Goal: Information Seeking & Learning: Find specific fact

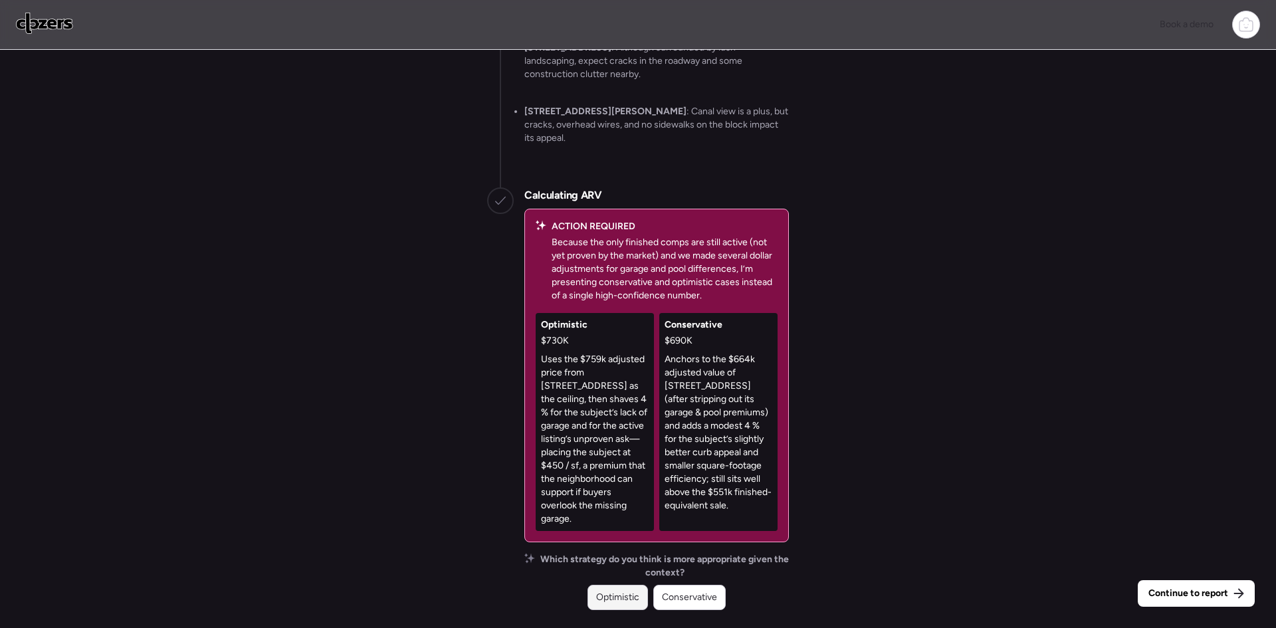
click at [623, 602] on span "Optimistic" at bounding box center [617, 597] width 43 height 13
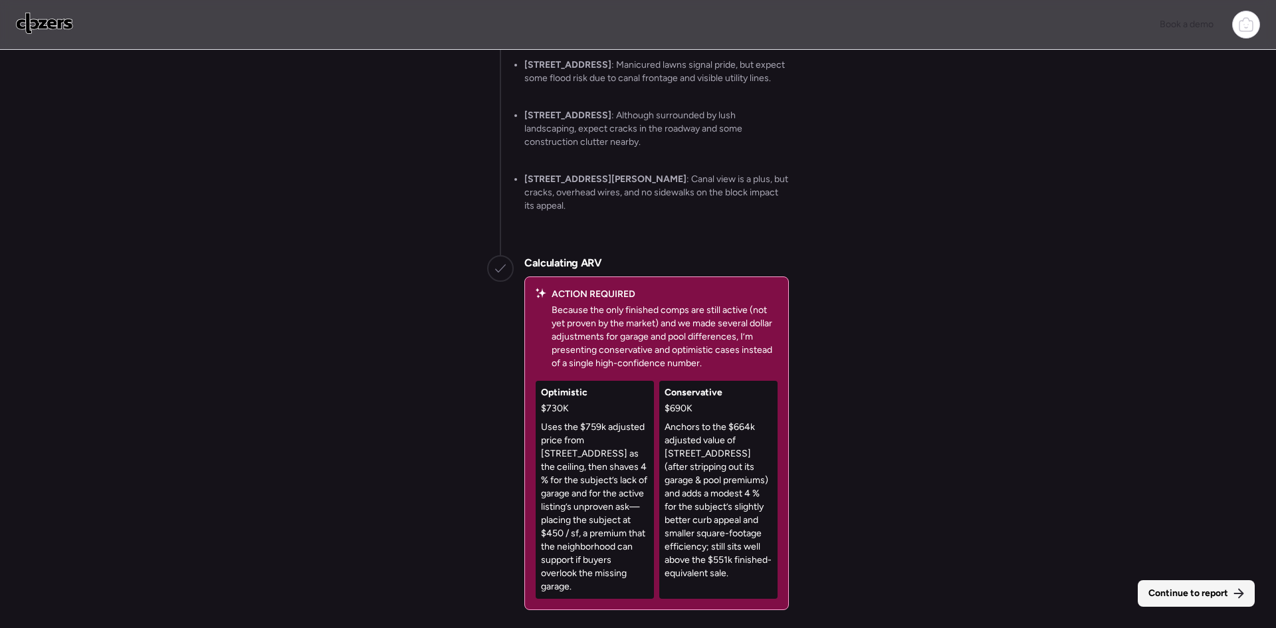
click at [1158, 584] on div "Continue to report" at bounding box center [1196, 593] width 117 height 27
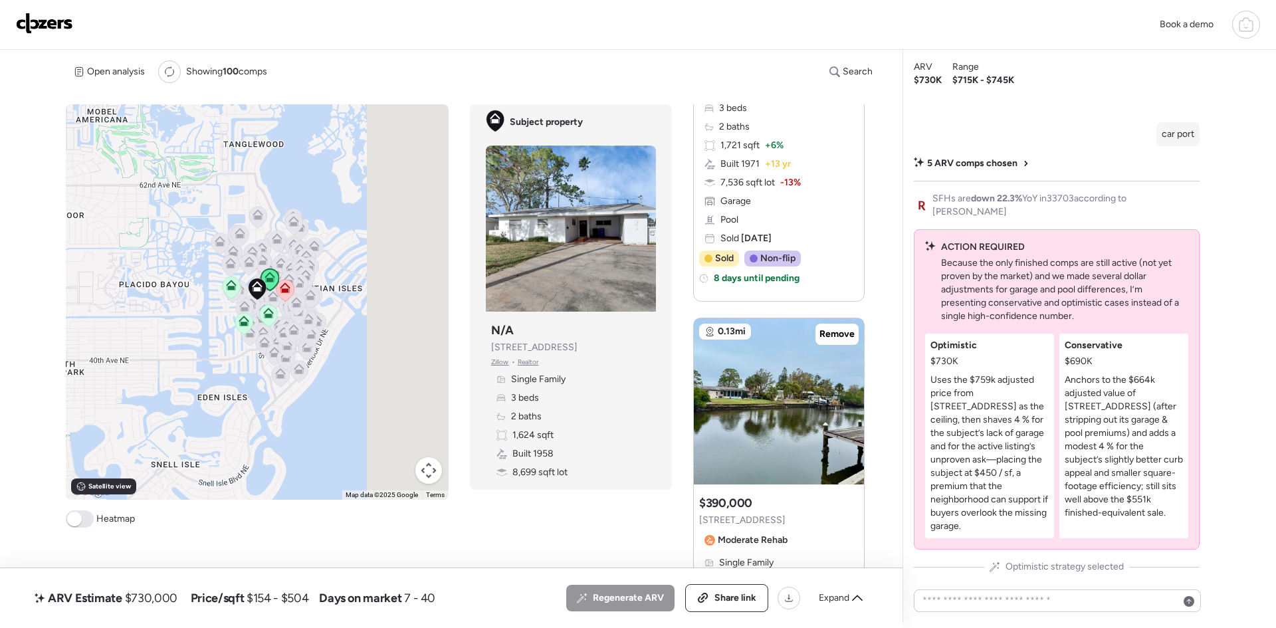
scroll to position [1418, 0]
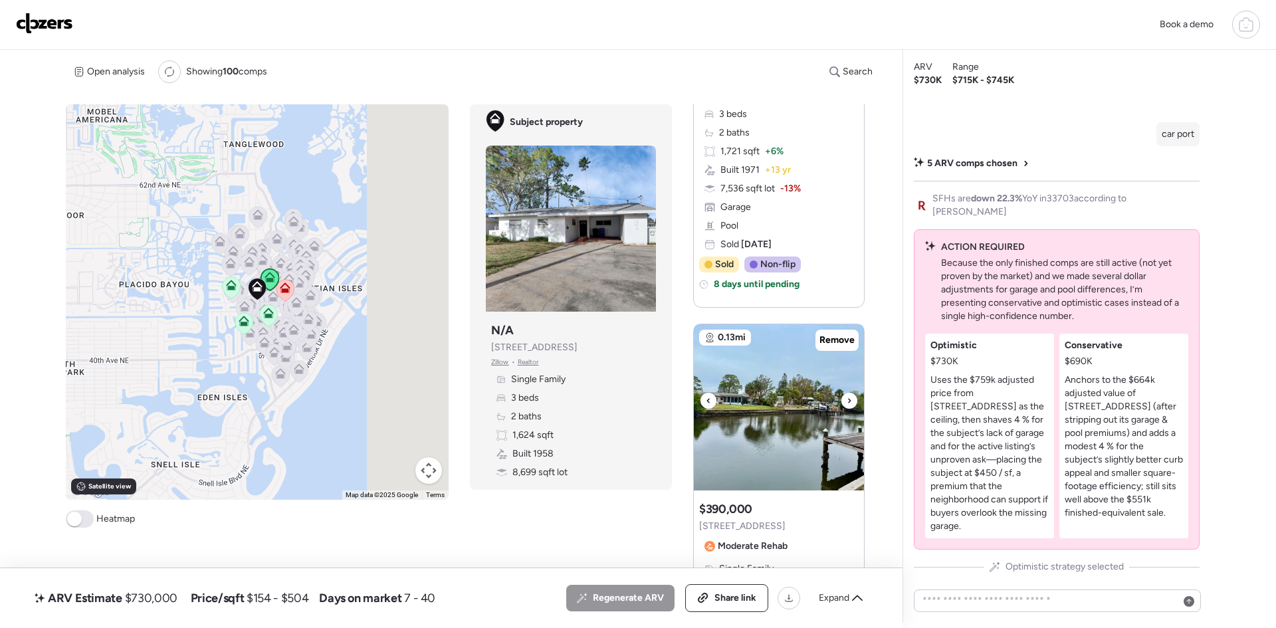
click at [848, 401] on icon at bounding box center [849, 400] width 3 height 5
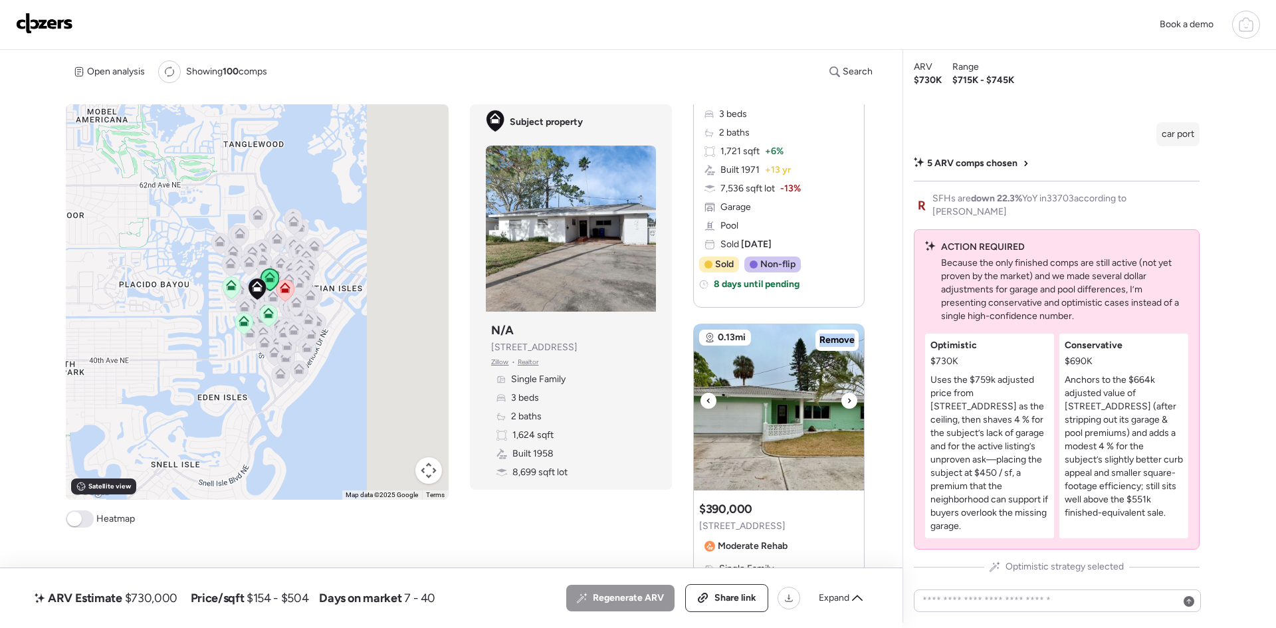
click at [848, 401] on icon at bounding box center [849, 400] width 3 height 5
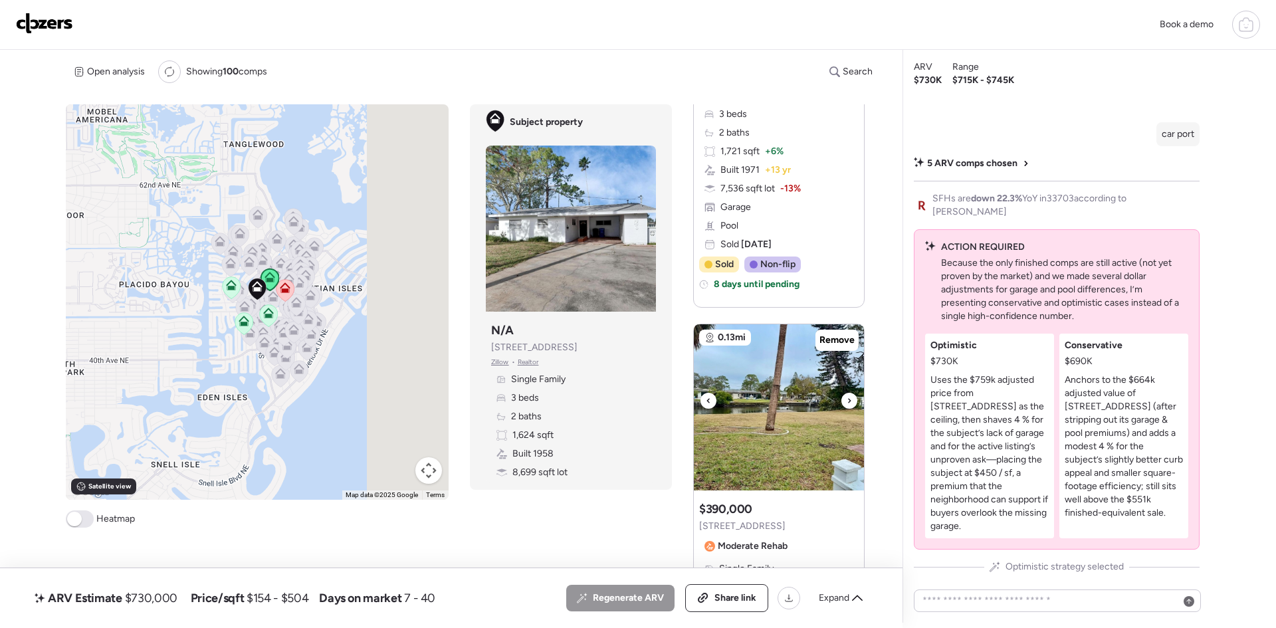
click at [847, 401] on icon at bounding box center [849, 401] width 5 height 16
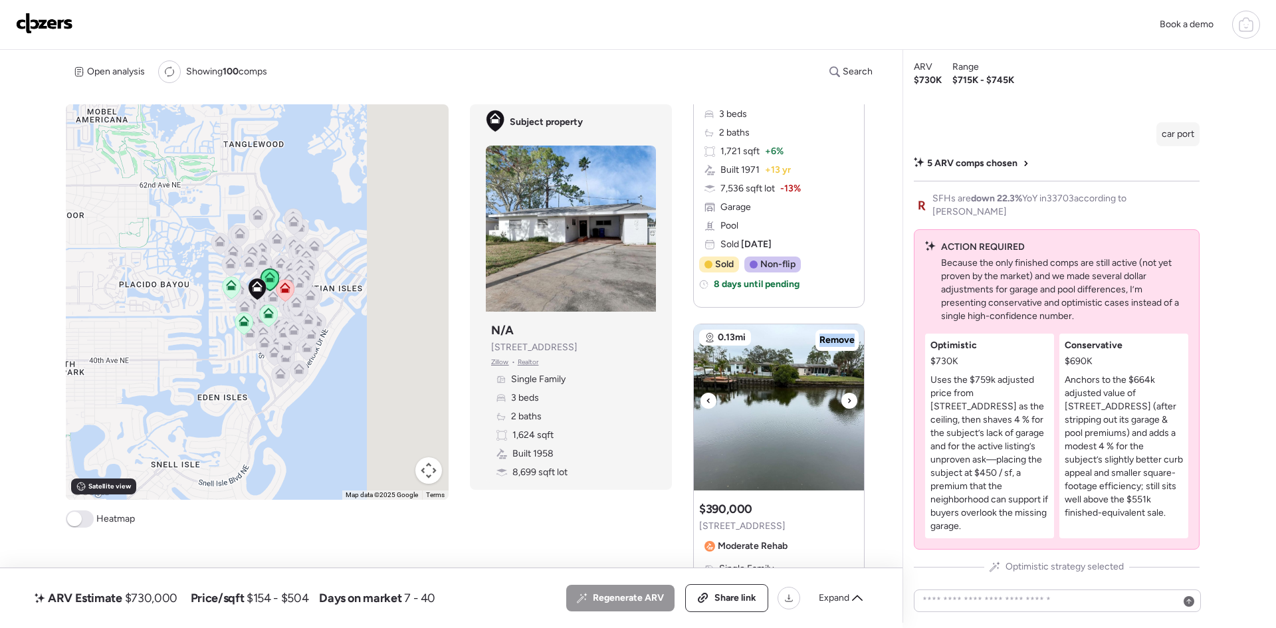
click at [847, 401] on icon at bounding box center [849, 401] width 5 height 16
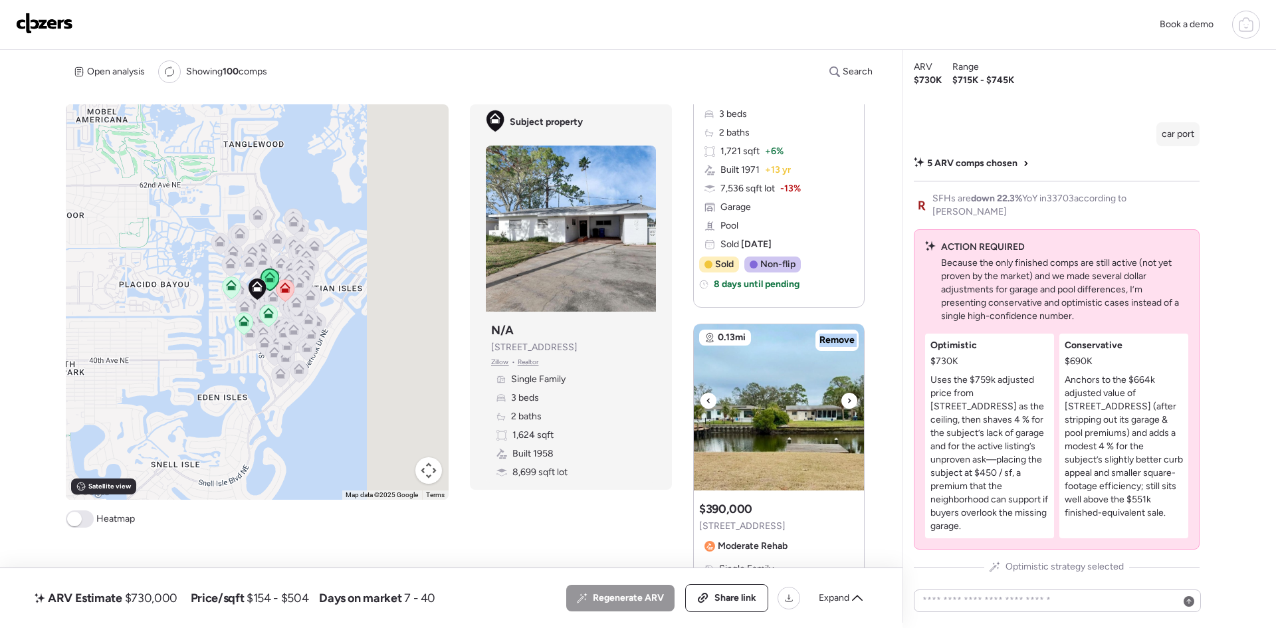
click at [847, 401] on icon at bounding box center [849, 401] width 5 height 16
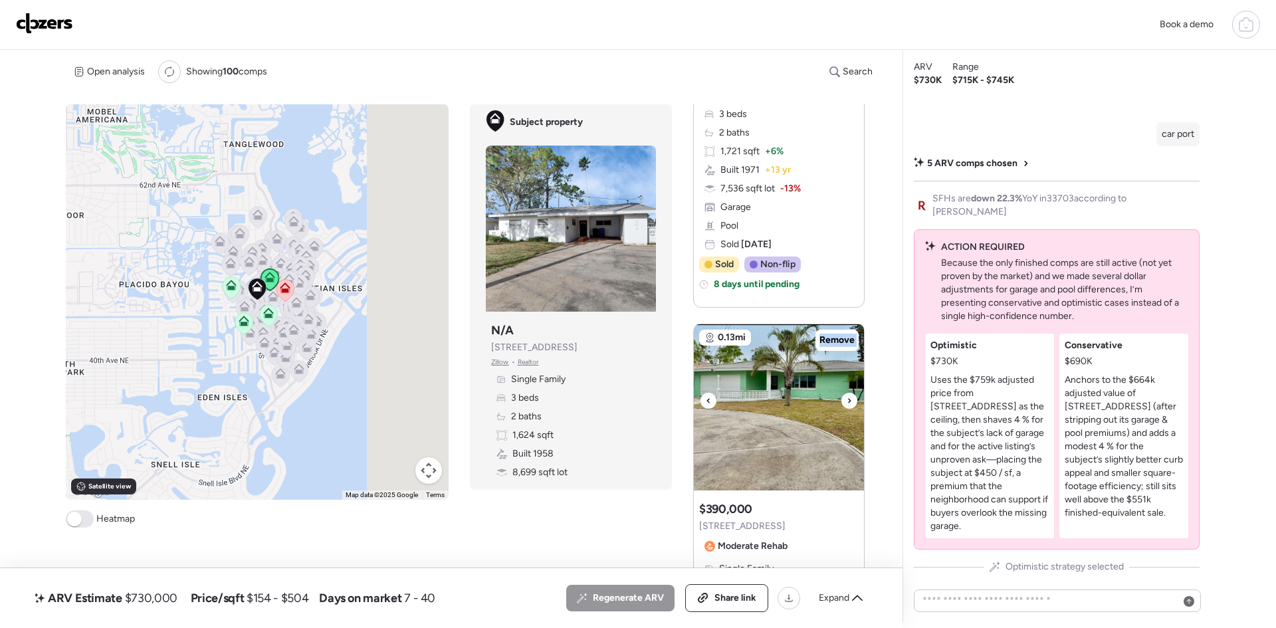
click at [847, 401] on icon at bounding box center [849, 401] width 5 height 16
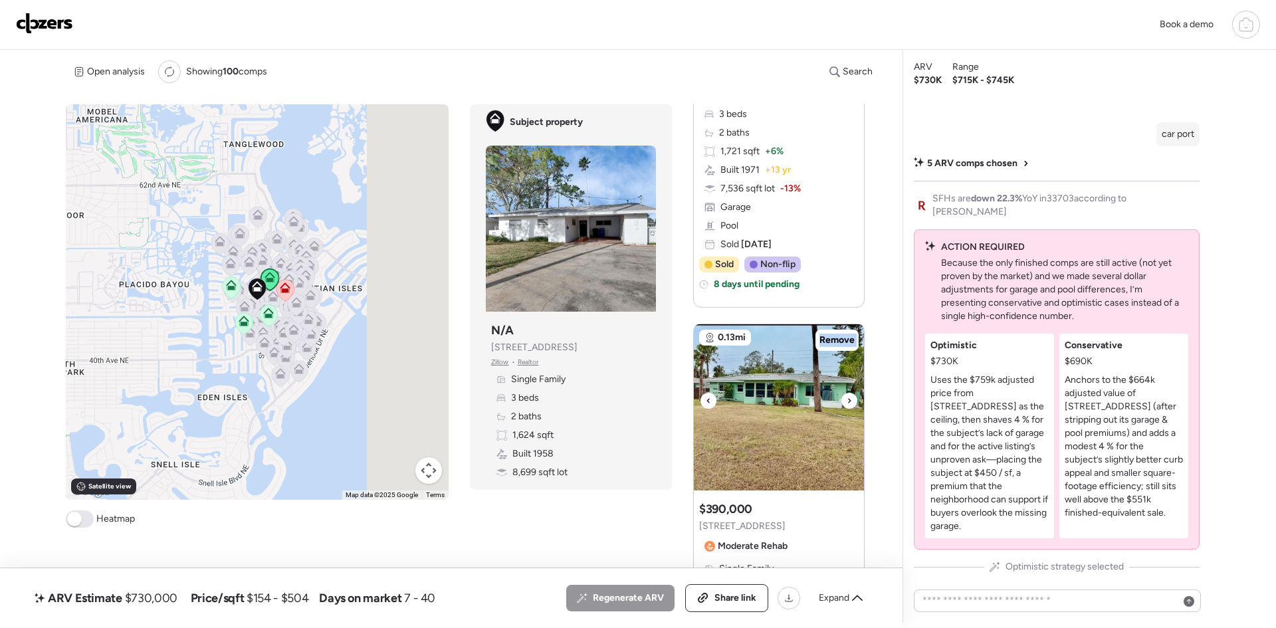
click at [847, 401] on icon at bounding box center [849, 401] width 5 height 16
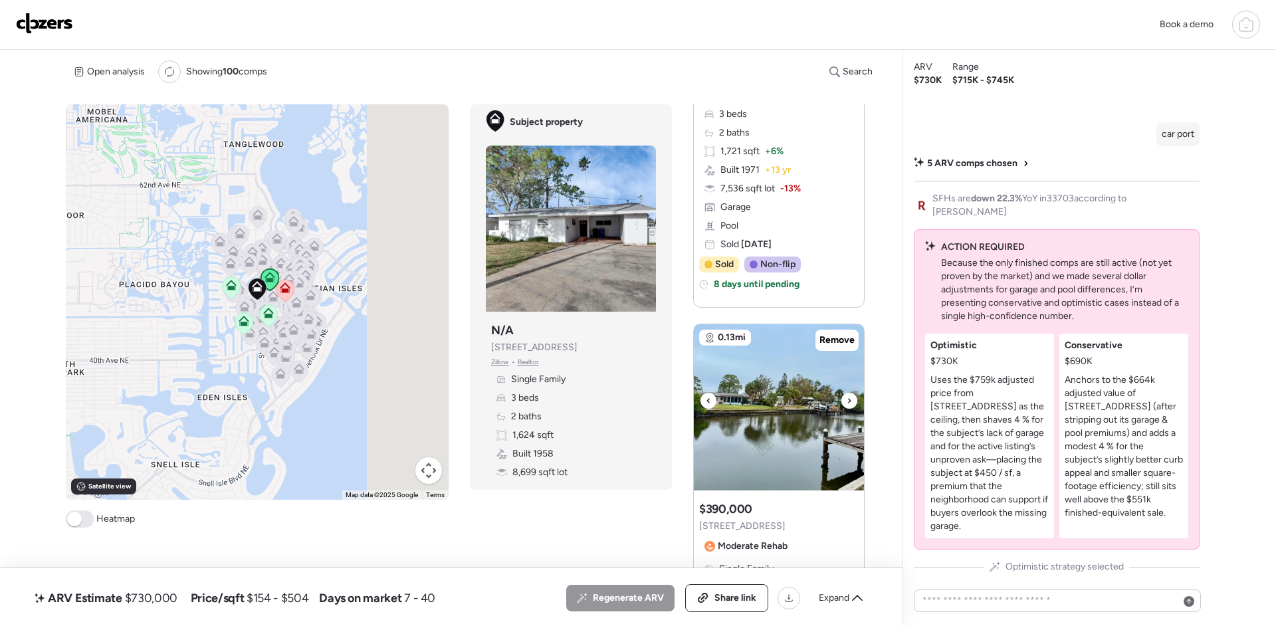
click at [847, 401] on icon at bounding box center [849, 401] width 5 height 16
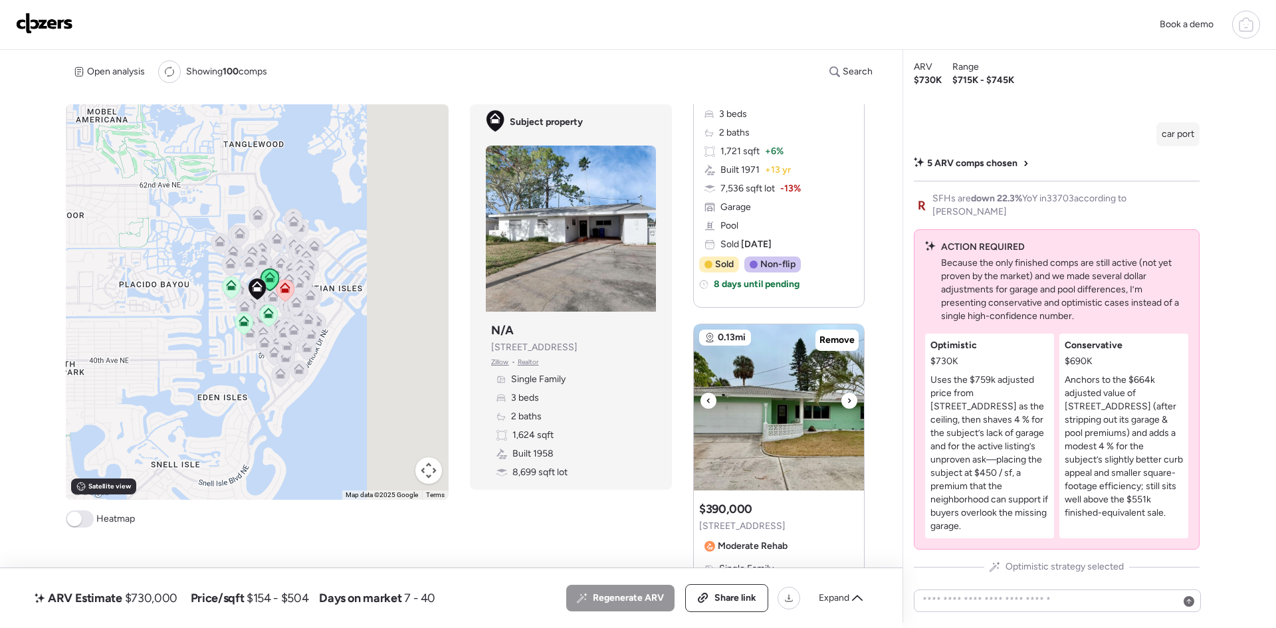
click at [847, 401] on icon at bounding box center [849, 401] width 5 height 16
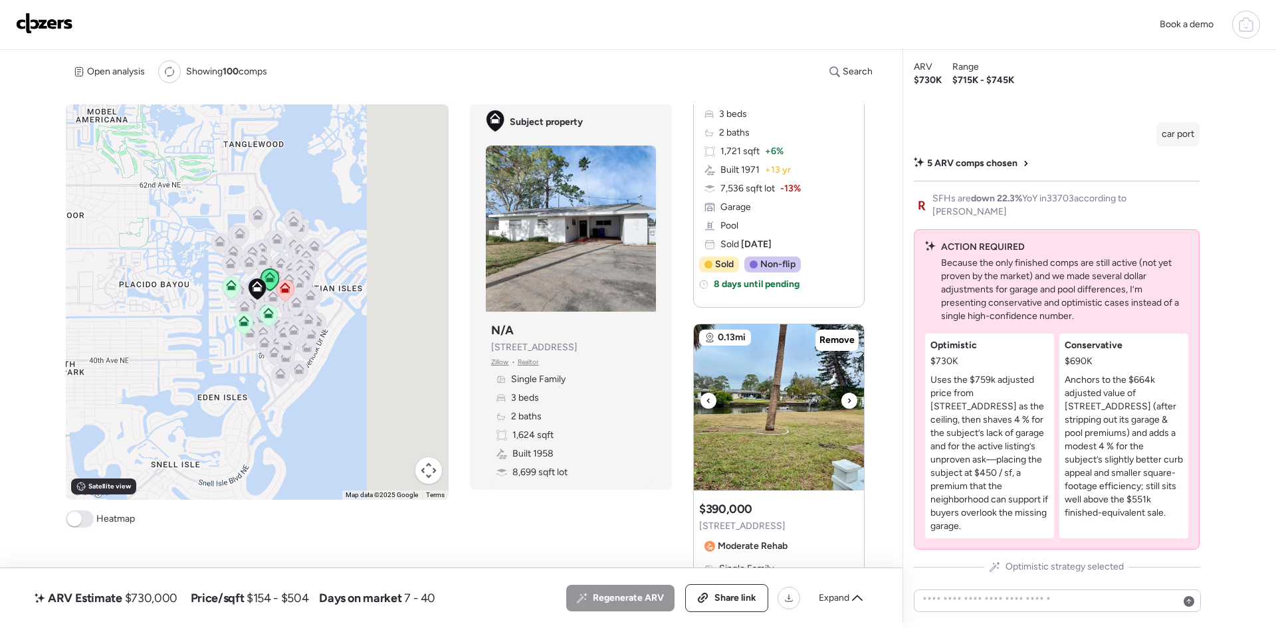
click at [847, 401] on icon at bounding box center [849, 401] width 5 height 16
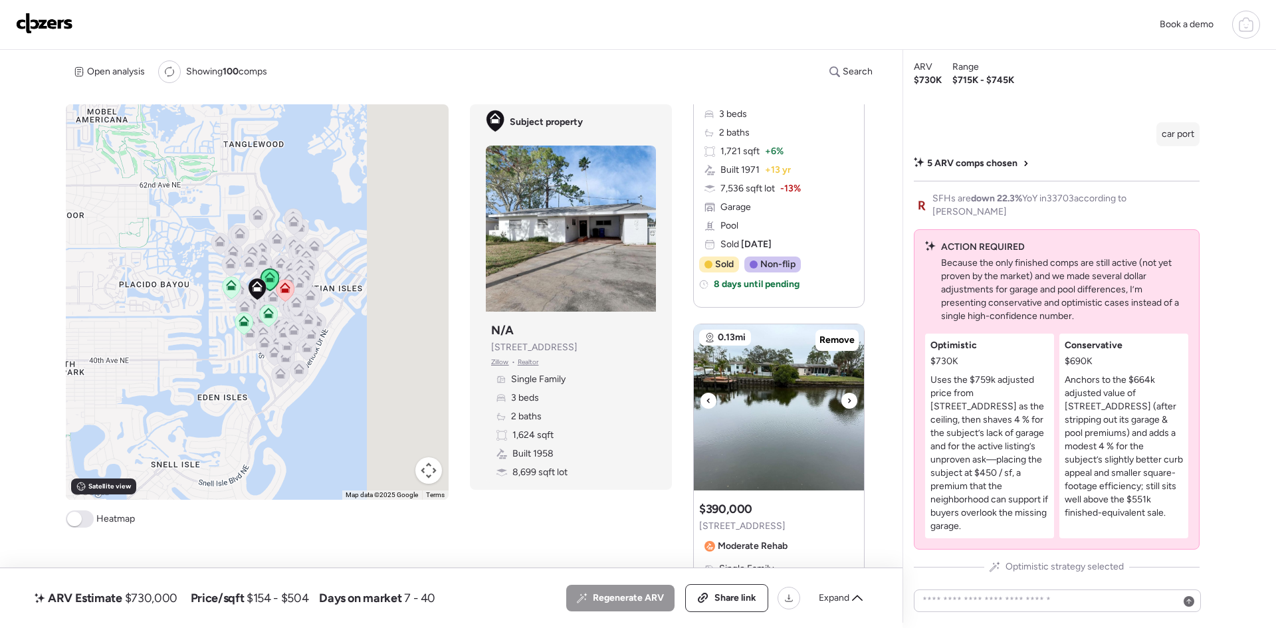
click at [847, 401] on icon at bounding box center [849, 401] width 5 height 16
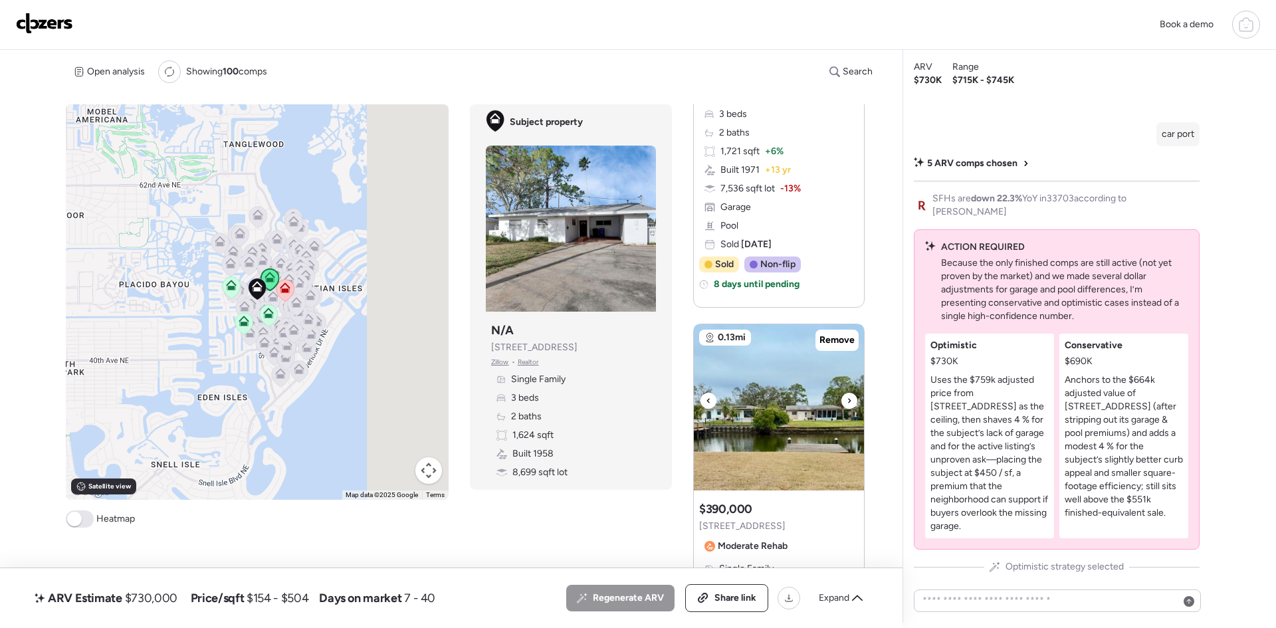
click at [847, 401] on icon at bounding box center [849, 401] width 5 height 16
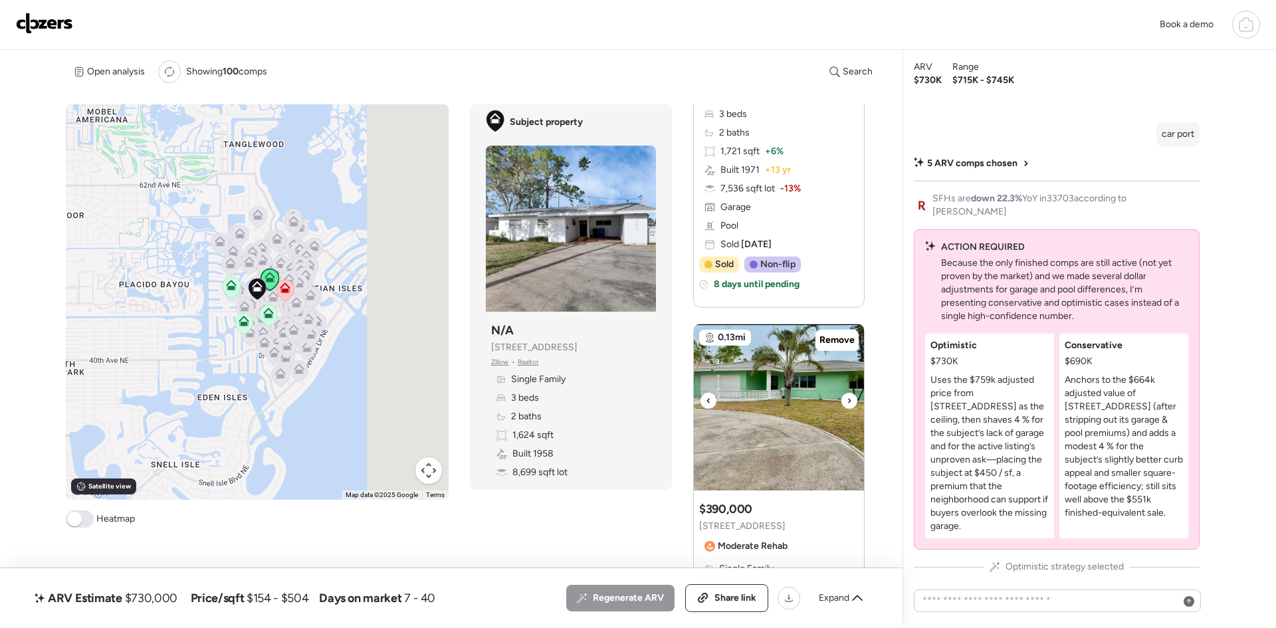
click at [847, 401] on icon at bounding box center [849, 401] width 5 height 16
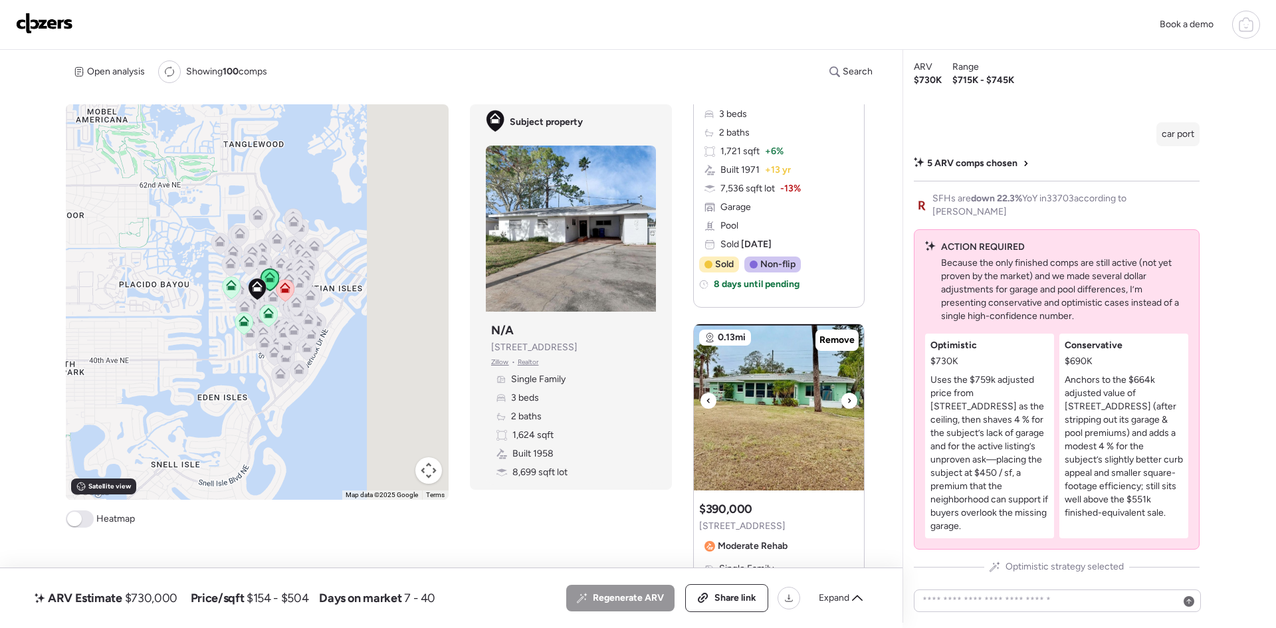
click at [847, 401] on icon at bounding box center [849, 401] width 5 height 16
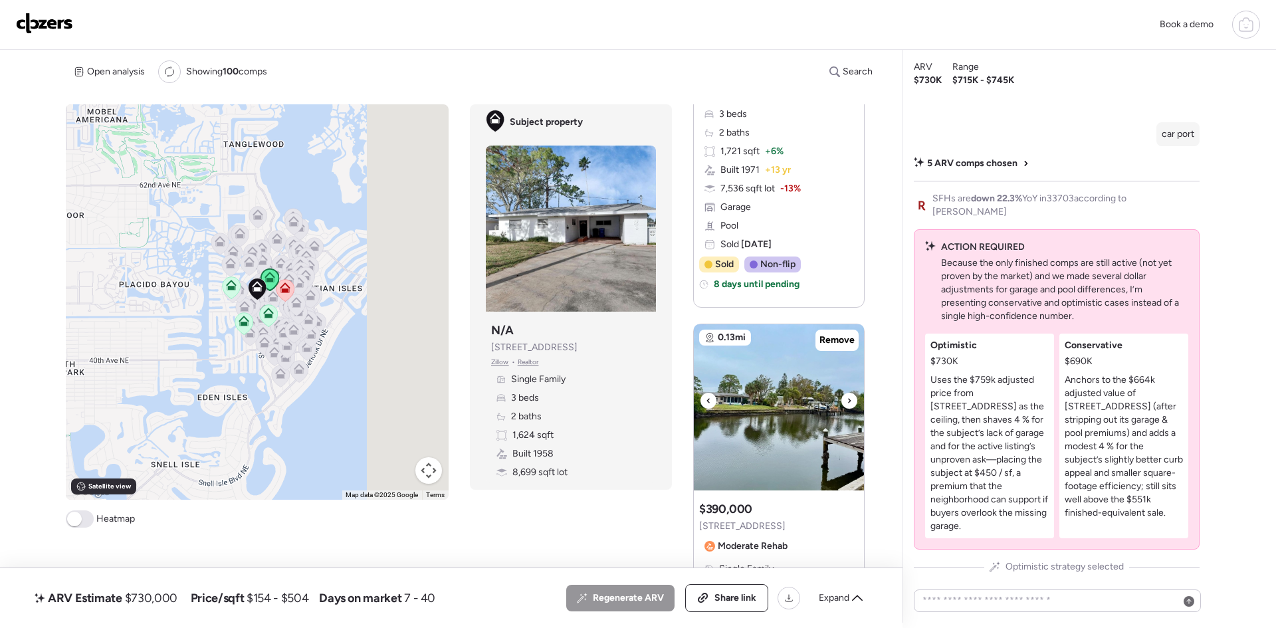
click at [847, 401] on icon at bounding box center [849, 401] width 5 height 16
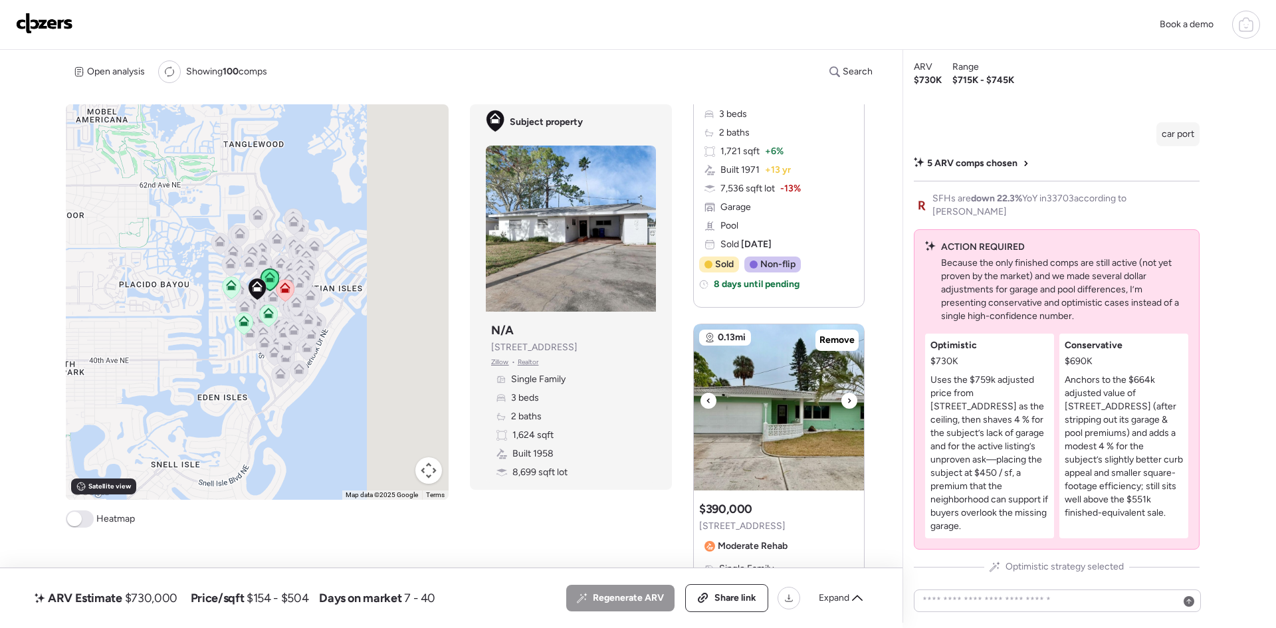
click at [847, 401] on icon at bounding box center [849, 401] width 5 height 16
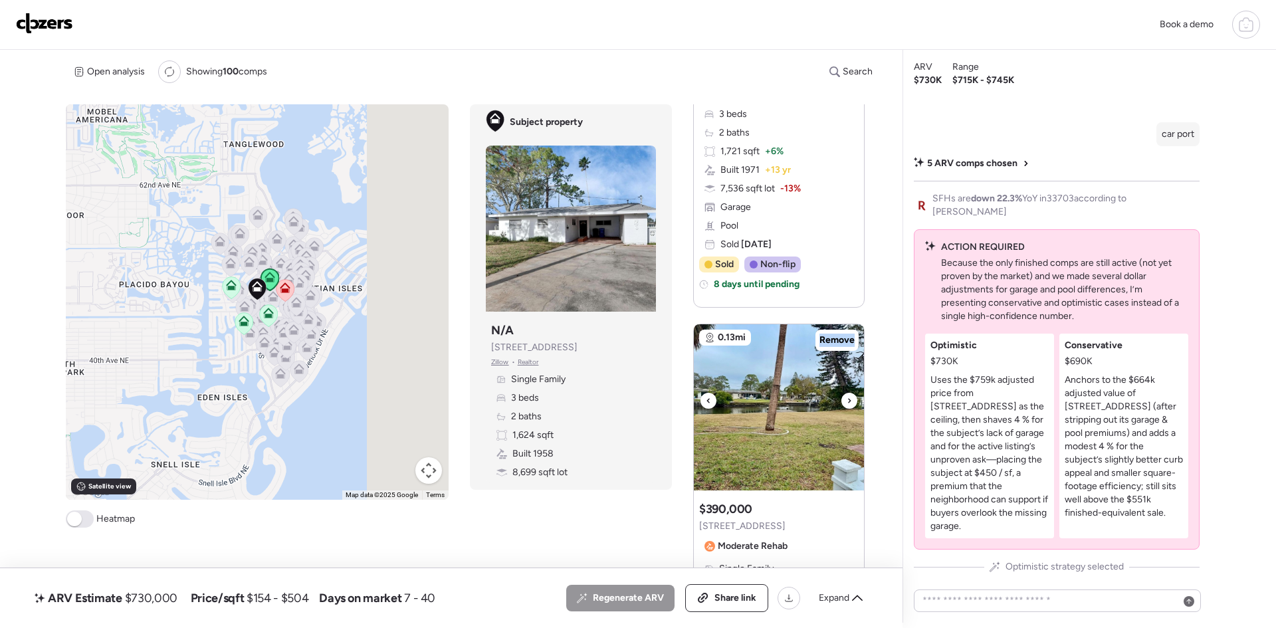
click at [847, 401] on icon at bounding box center [849, 401] width 5 height 16
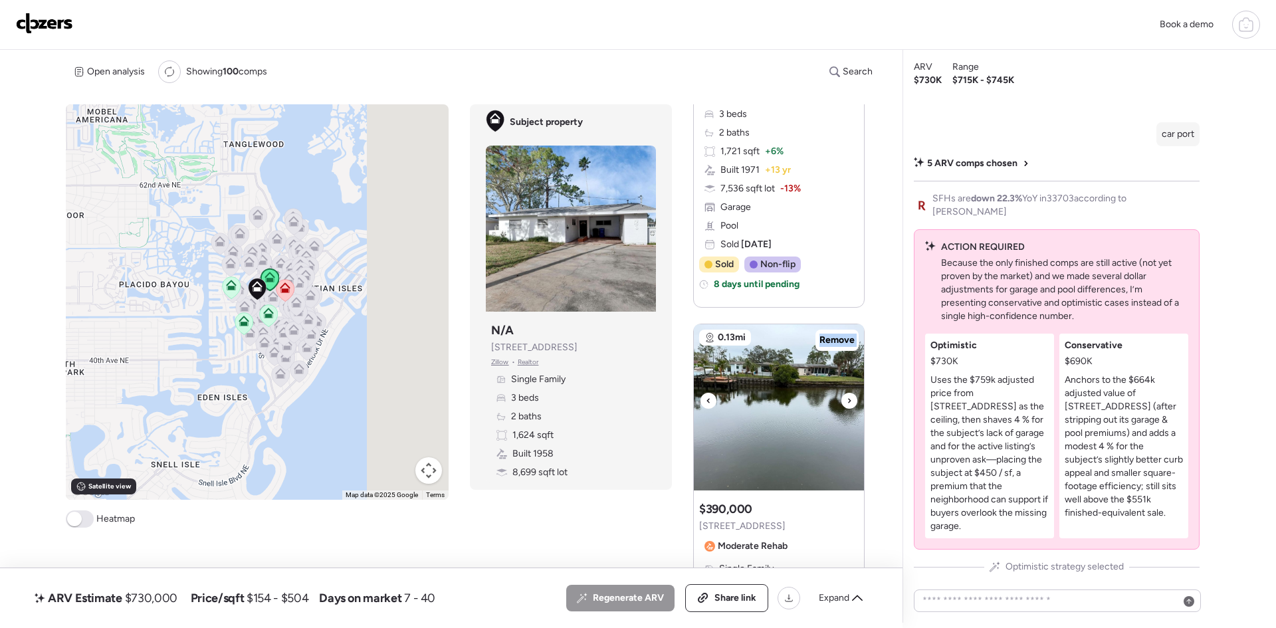
click at [847, 401] on icon at bounding box center [849, 401] width 5 height 16
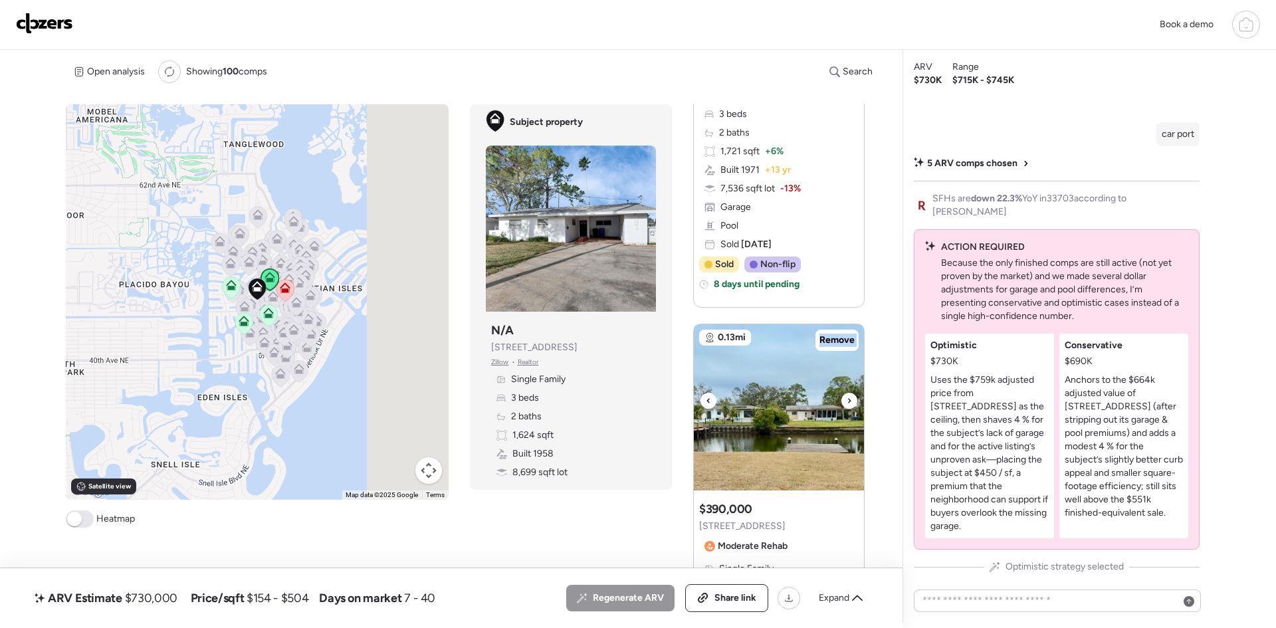
click at [847, 401] on icon at bounding box center [849, 401] width 5 height 16
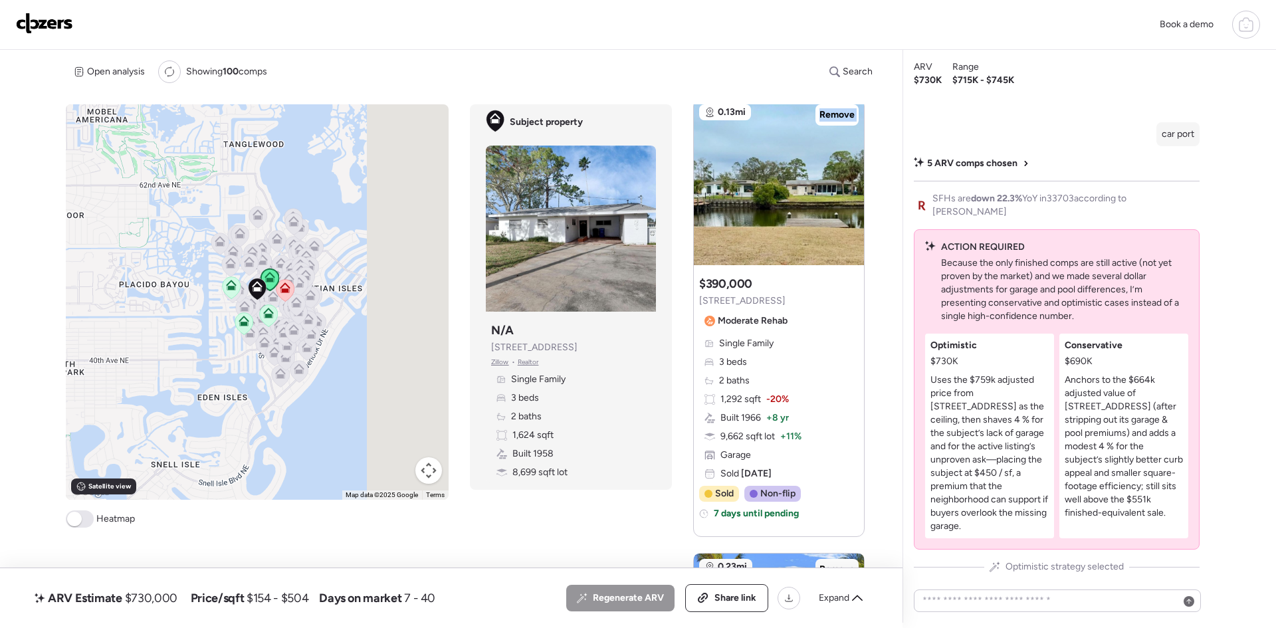
scroll to position [1682, 0]
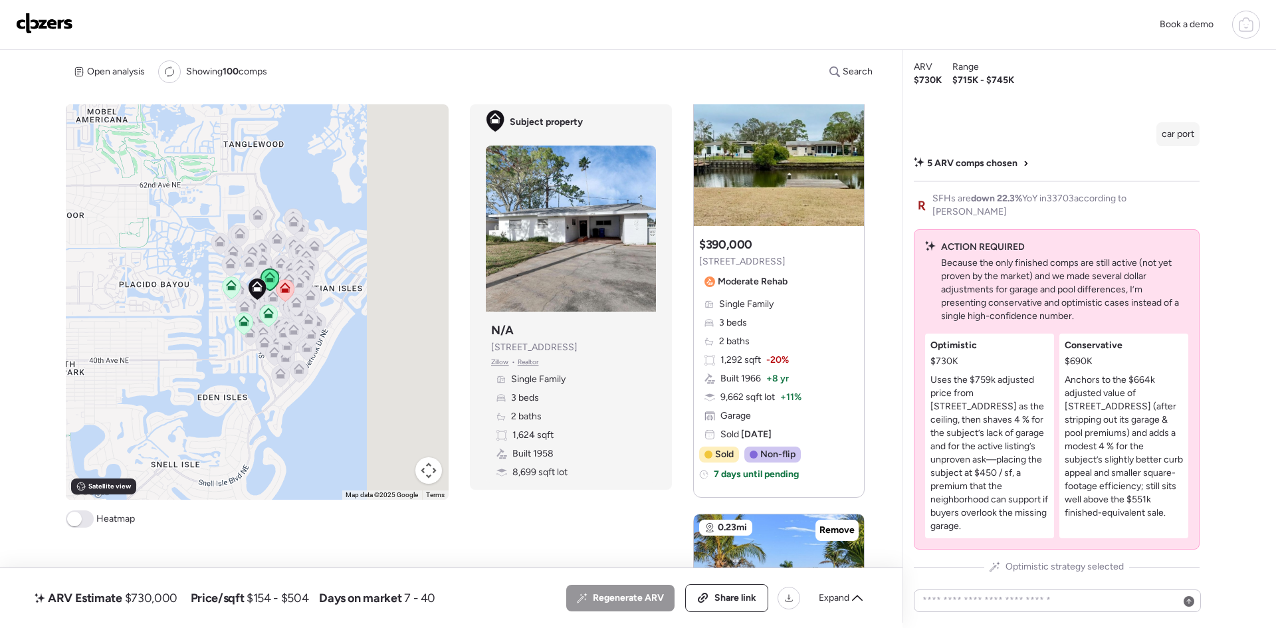
drag, startPoint x: 806, startPoint y: 261, endPoint x: 696, endPoint y: 261, distance: 109.7
click at [696, 261] on div "Suggested comp $390,000 [STREET_ADDRESS] Moderate Rehab Single Family 3 beds 2 …" at bounding box center [779, 364] width 170 height 266
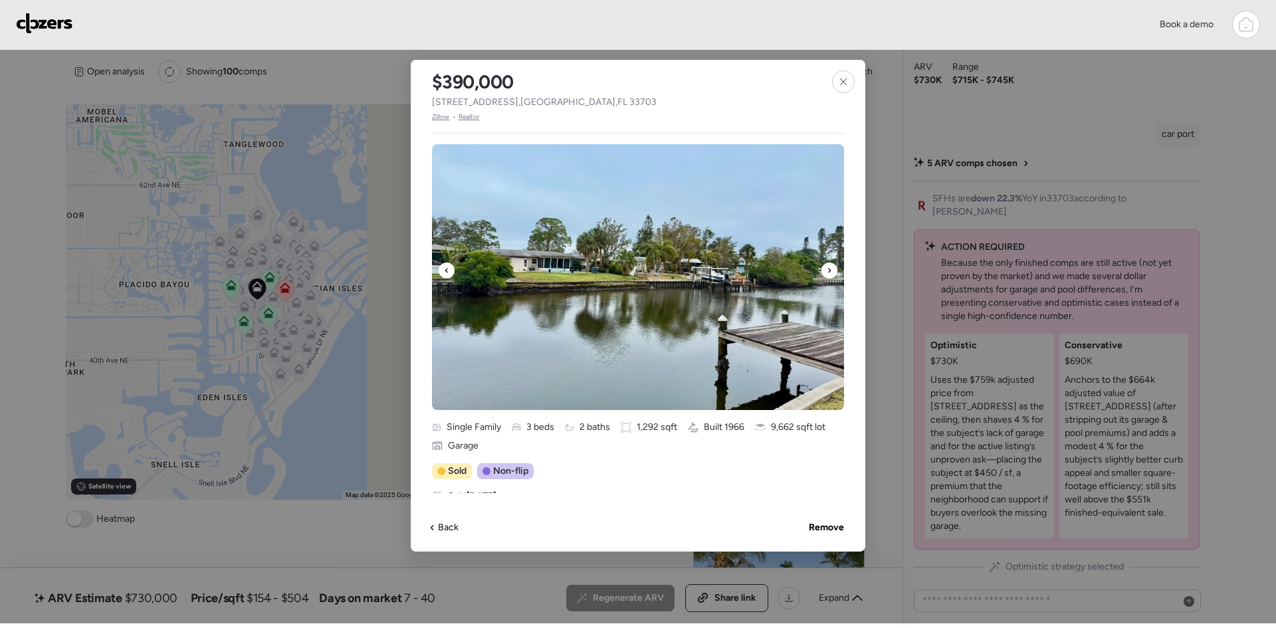
drag, startPoint x: 696, startPoint y: 261, endPoint x: 825, endPoint y: 87, distance: 216.2
click at [825, 87] on div "$390,000 [STREET_ADDRESS] • Realtor Single Family 3 beds 2 baths 1,292 sqft Bui…" at bounding box center [638, 306] width 455 height 492
click at [826, 271] on div at bounding box center [830, 271] width 16 height 16
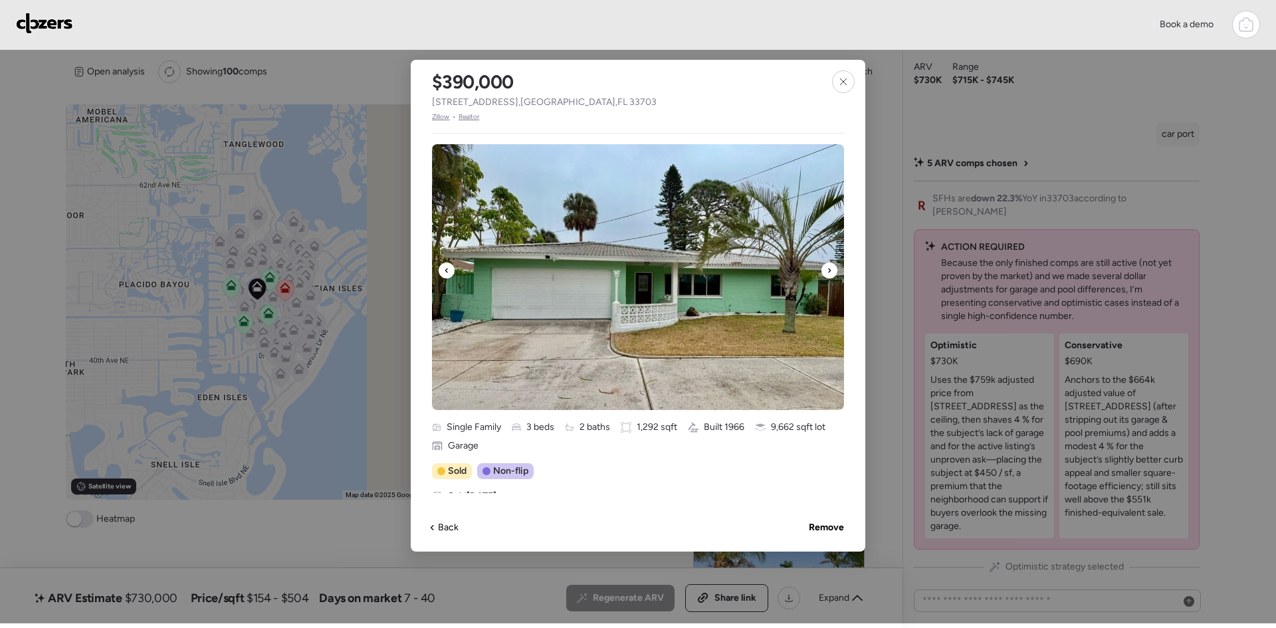
click at [826, 271] on div at bounding box center [830, 271] width 16 height 16
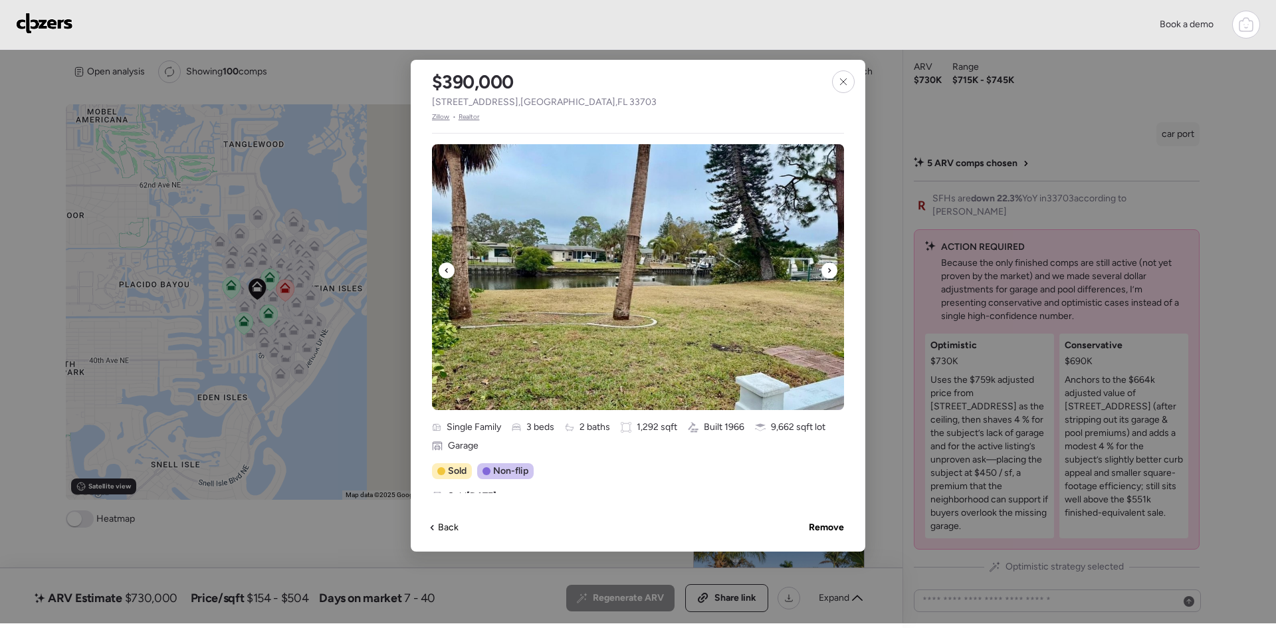
click at [826, 271] on div at bounding box center [830, 271] width 16 height 16
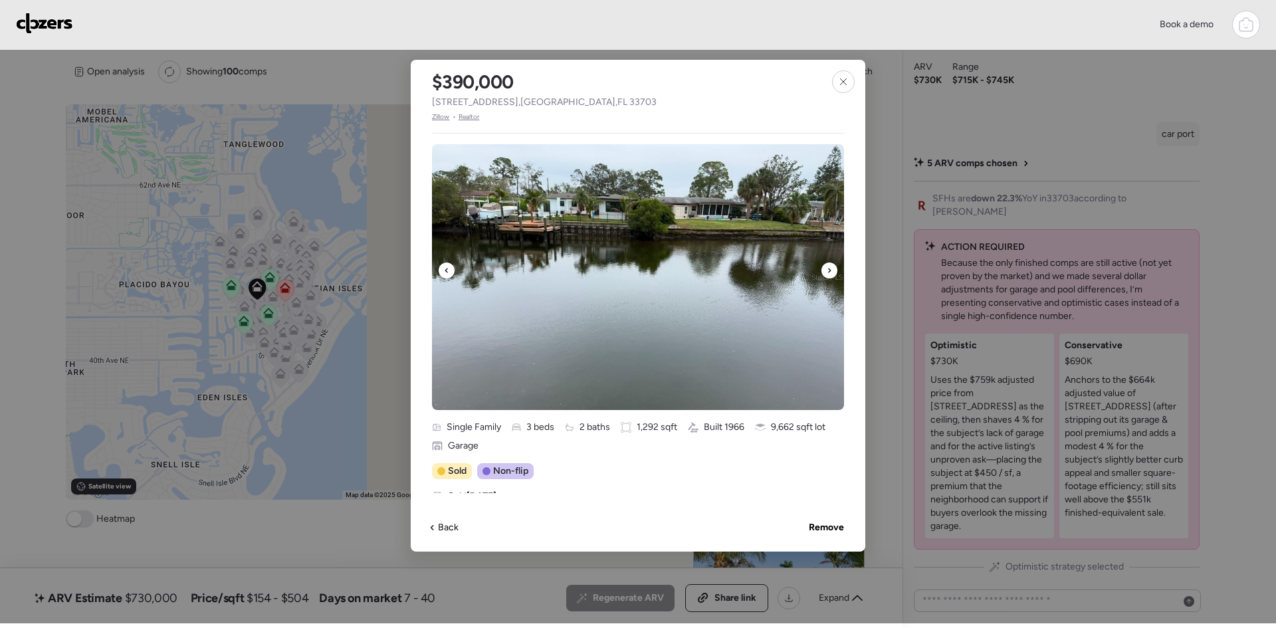
click at [826, 271] on div at bounding box center [830, 271] width 16 height 16
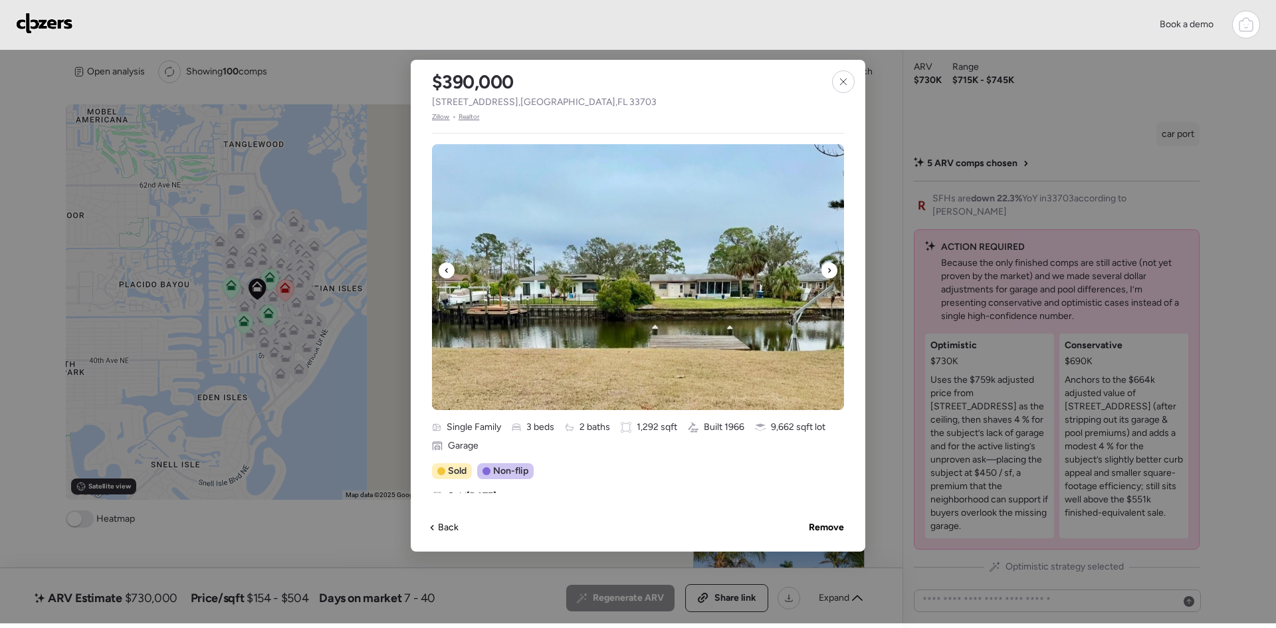
click at [826, 271] on div at bounding box center [830, 271] width 16 height 16
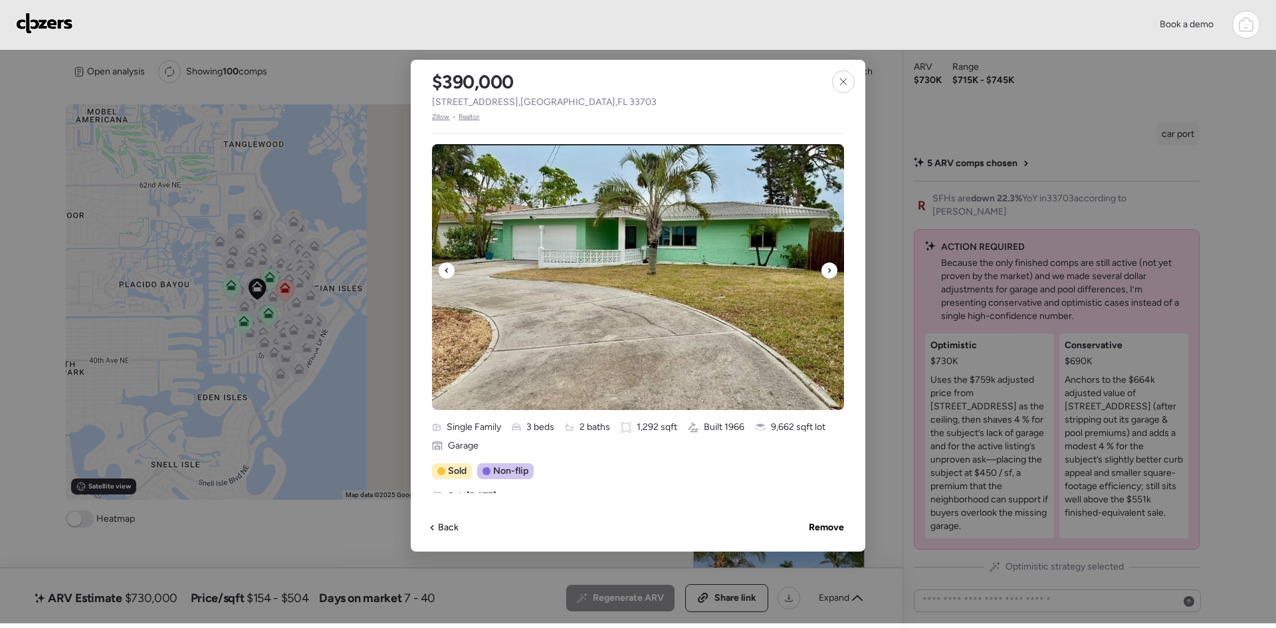
click at [826, 271] on div at bounding box center [830, 271] width 16 height 16
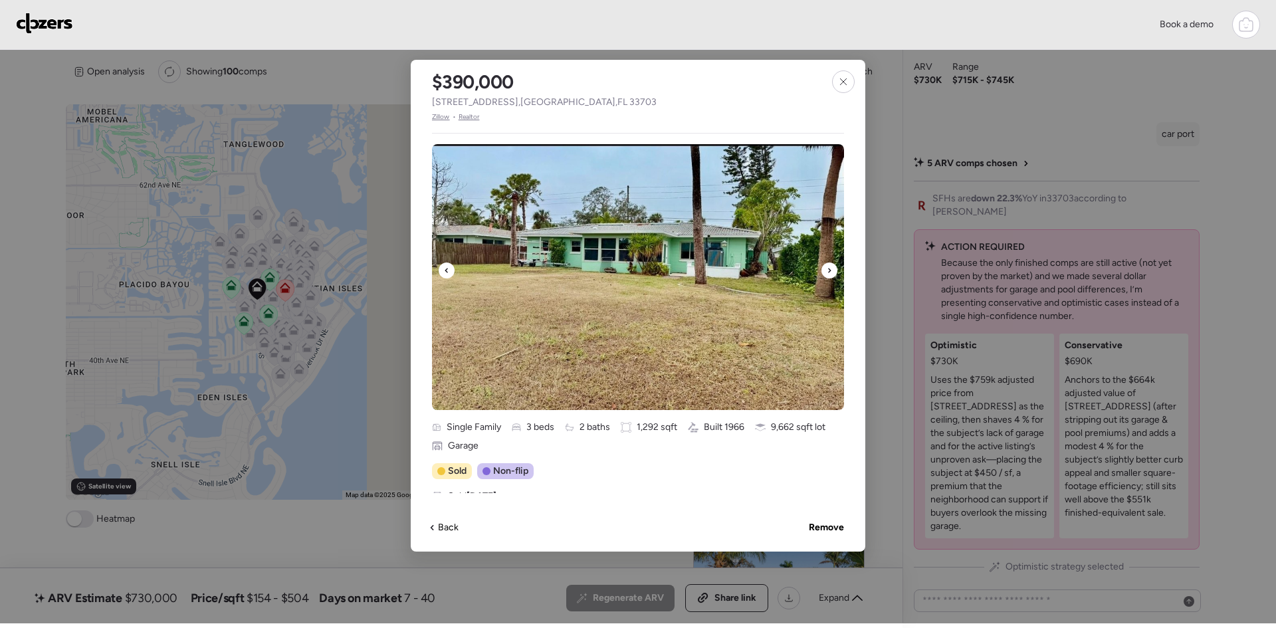
click at [826, 271] on div at bounding box center [830, 271] width 16 height 16
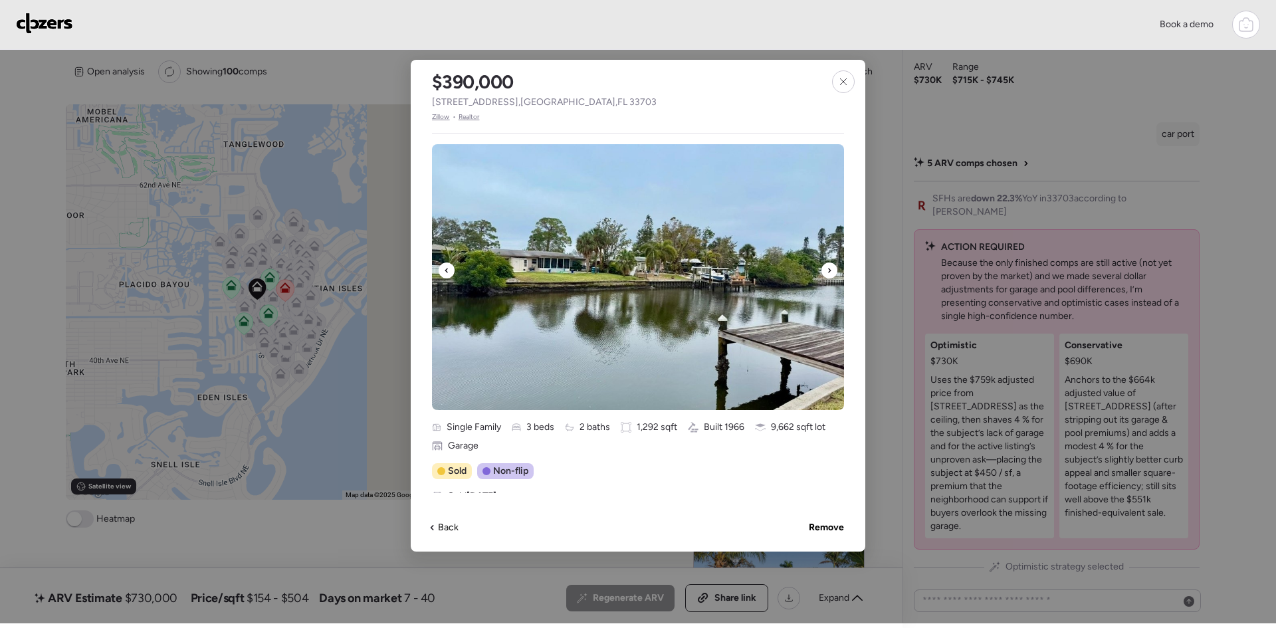
click at [826, 271] on div at bounding box center [830, 271] width 16 height 16
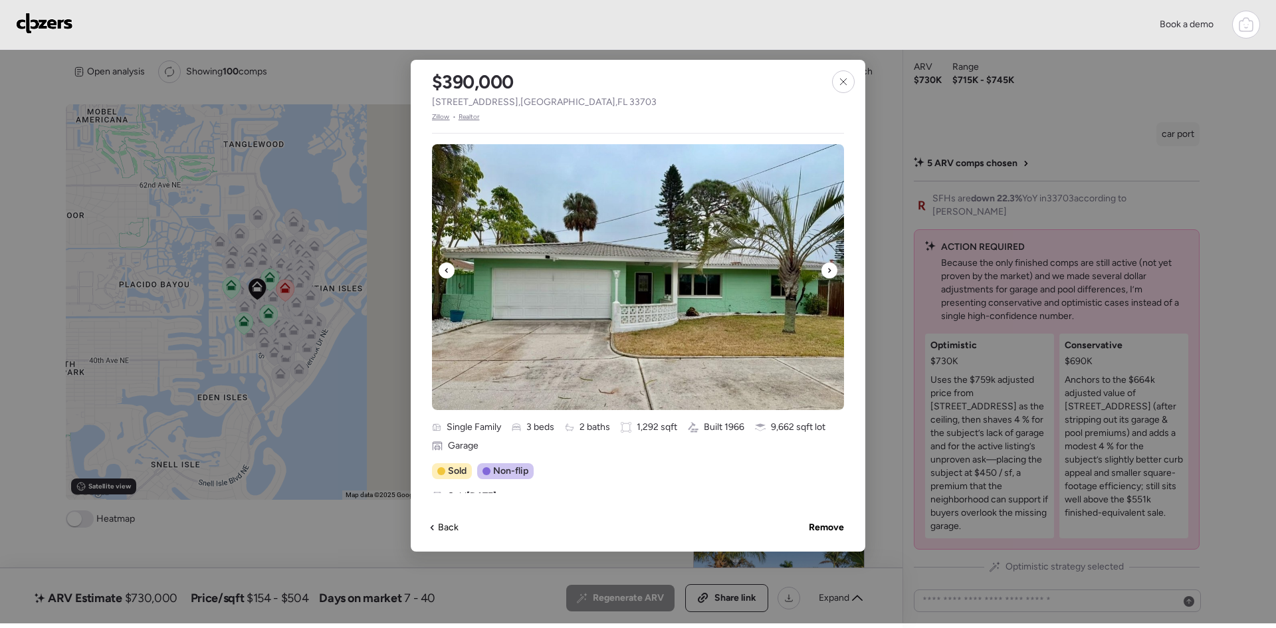
click at [826, 271] on div at bounding box center [830, 271] width 16 height 16
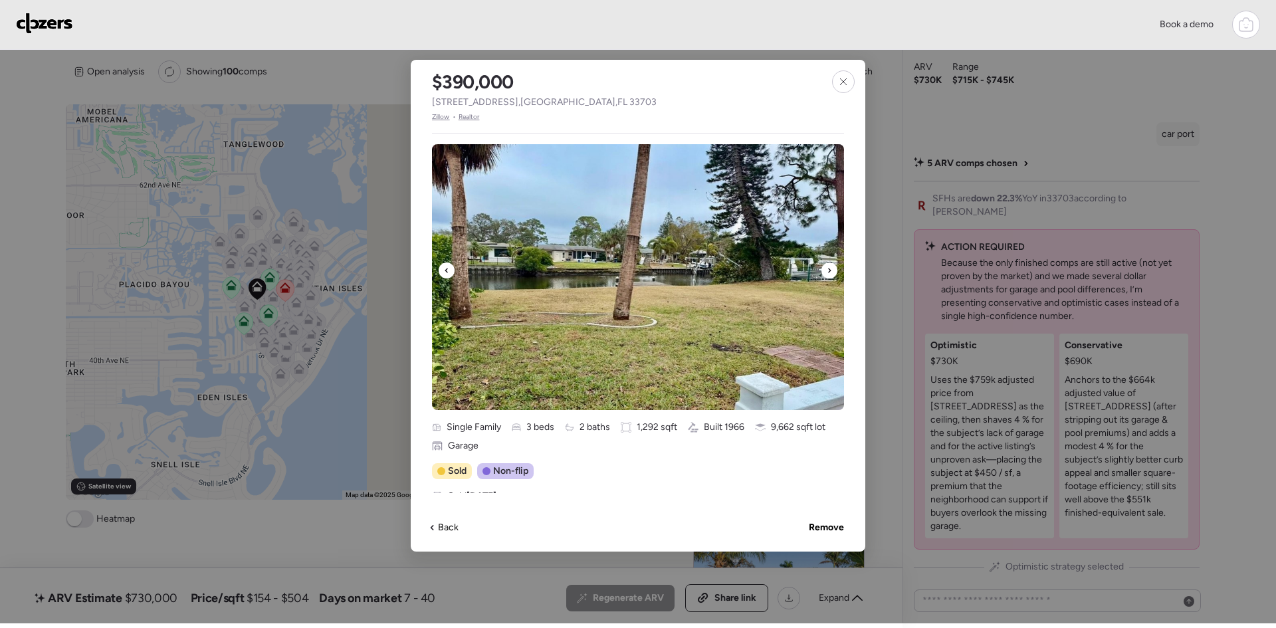
click at [826, 271] on div at bounding box center [830, 271] width 16 height 16
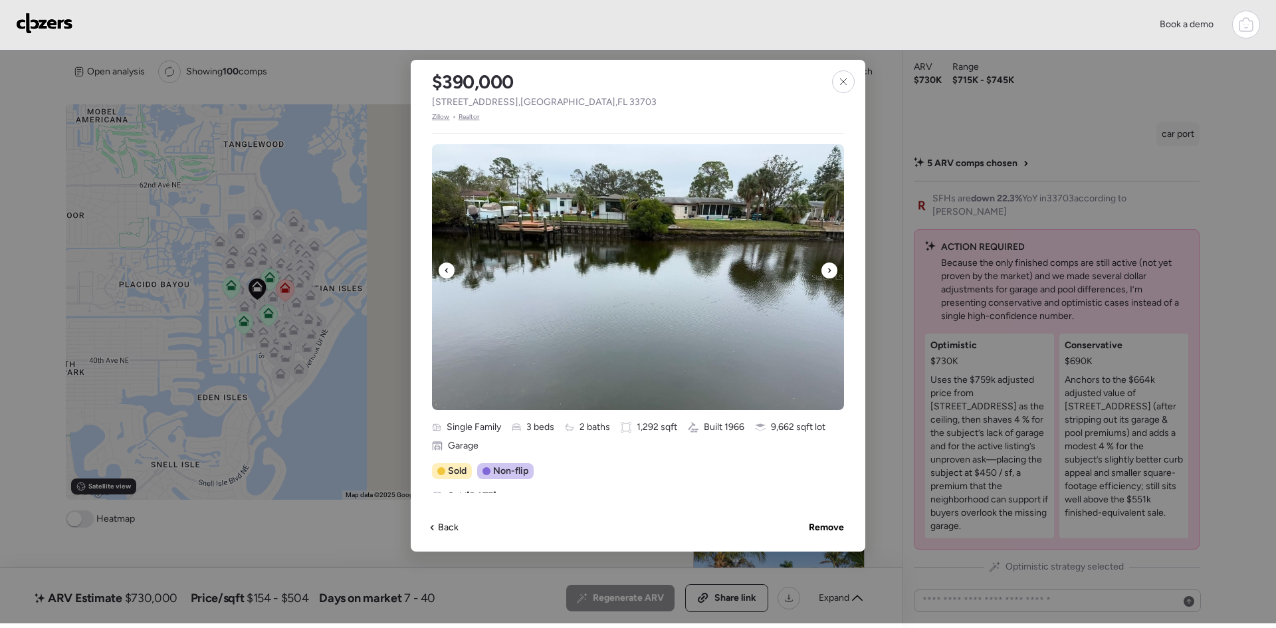
click at [826, 271] on div at bounding box center [830, 271] width 16 height 16
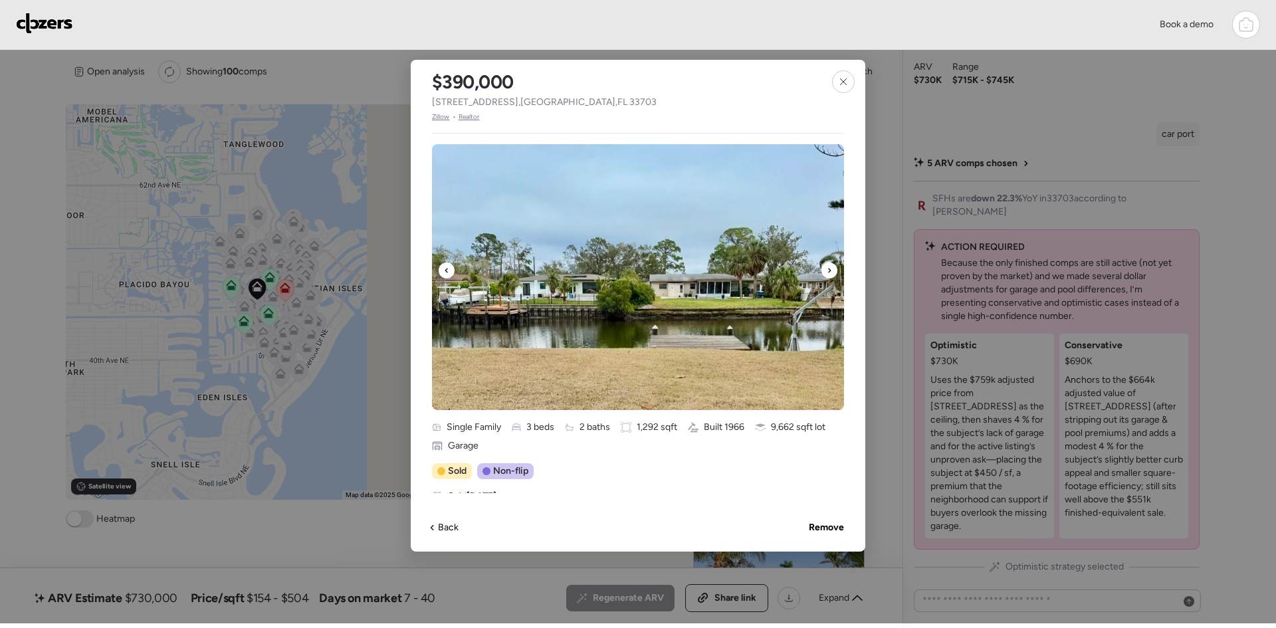
click at [826, 271] on div at bounding box center [830, 271] width 16 height 16
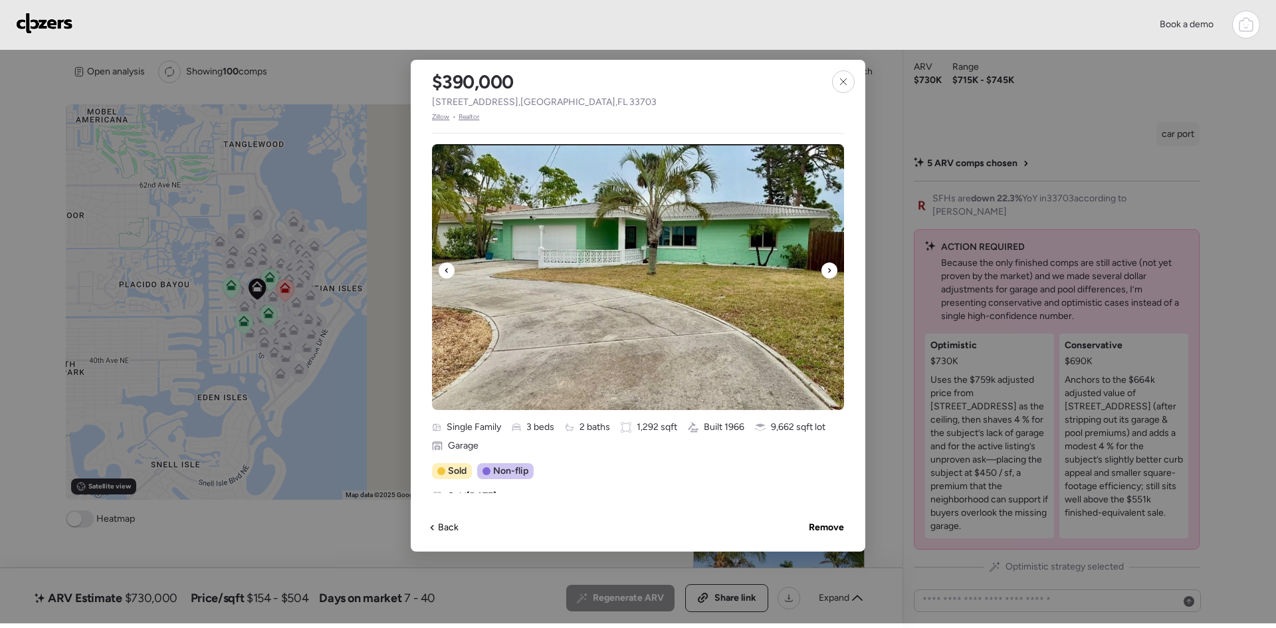
click at [826, 271] on div at bounding box center [830, 271] width 16 height 16
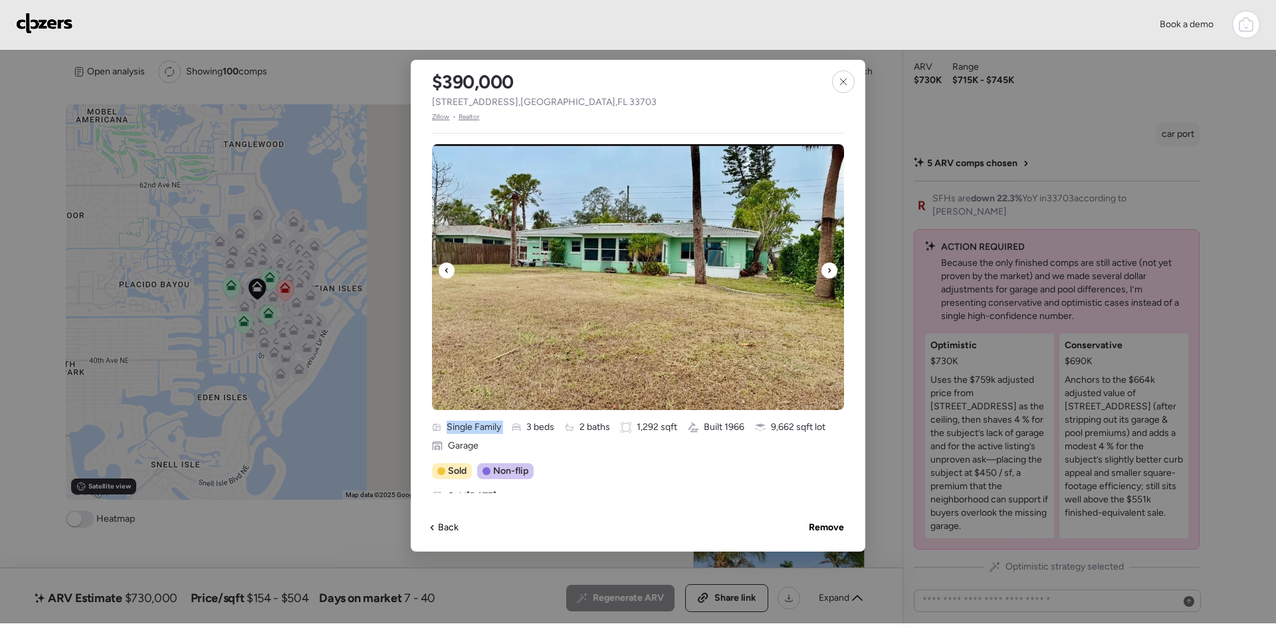
click at [826, 271] on div at bounding box center [830, 271] width 16 height 16
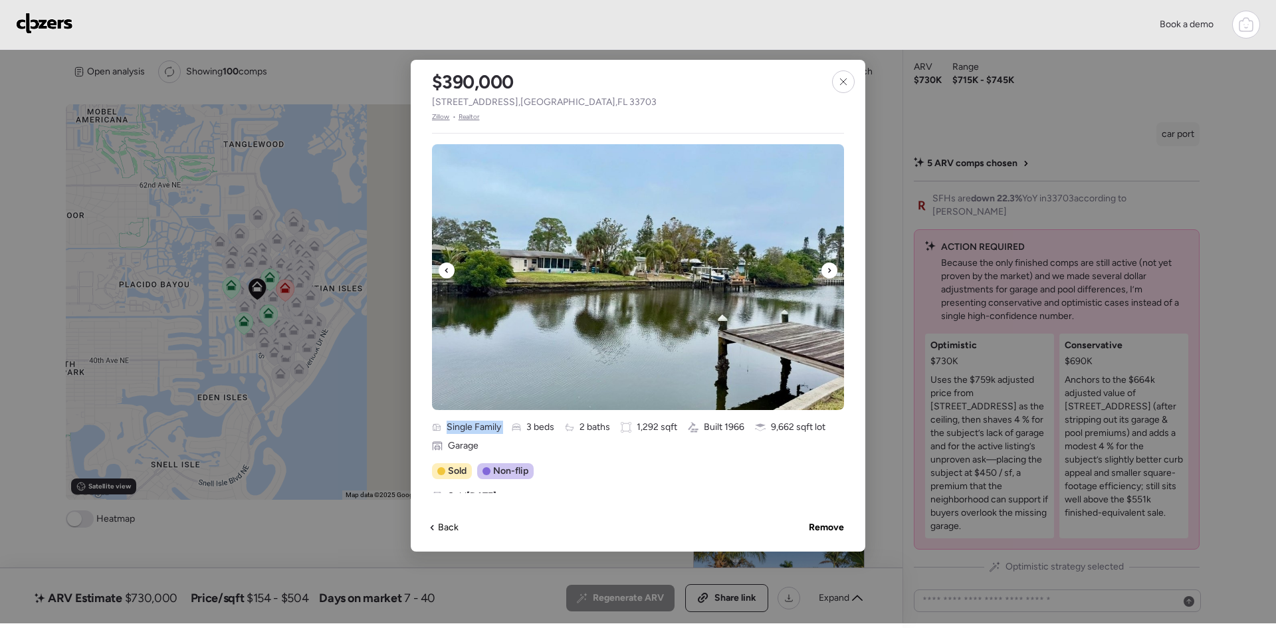
click at [826, 271] on div at bounding box center [830, 271] width 16 height 16
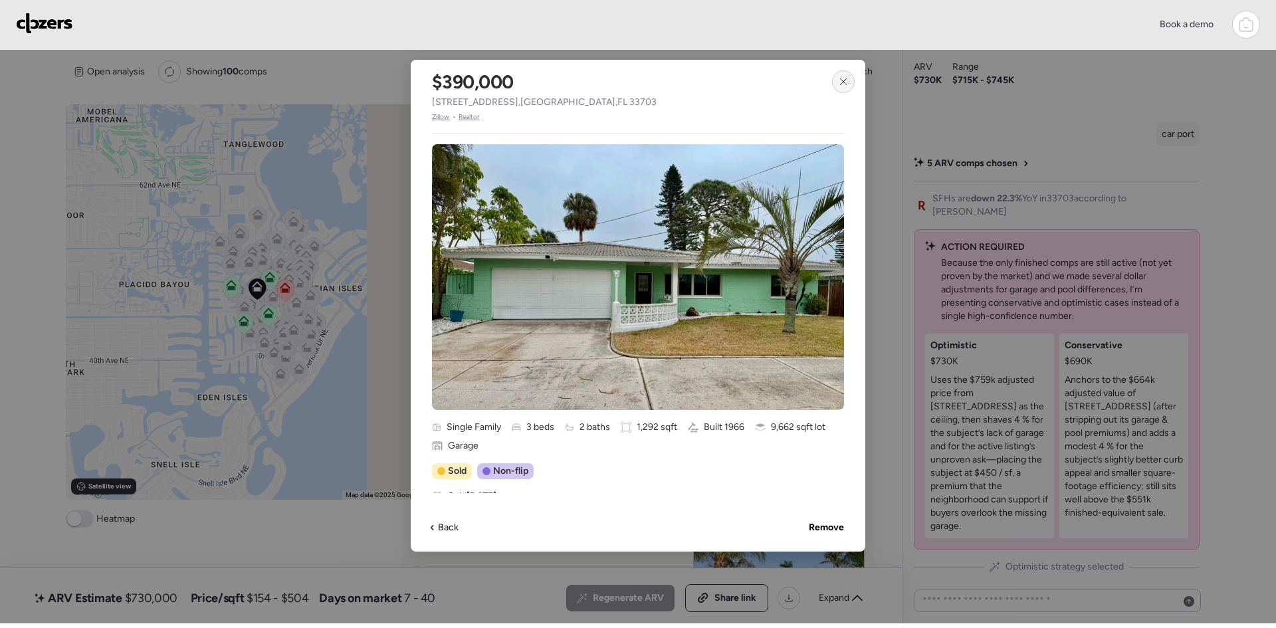
click at [837, 83] on div at bounding box center [843, 81] width 23 height 23
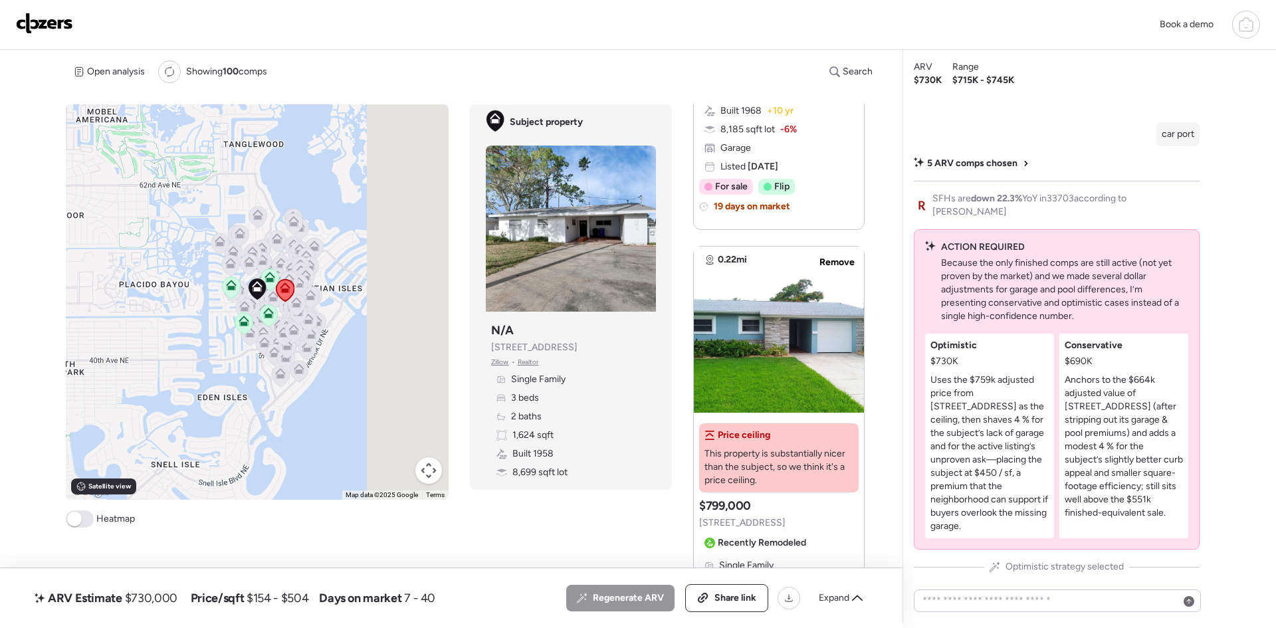
scroll to position [266, 0]
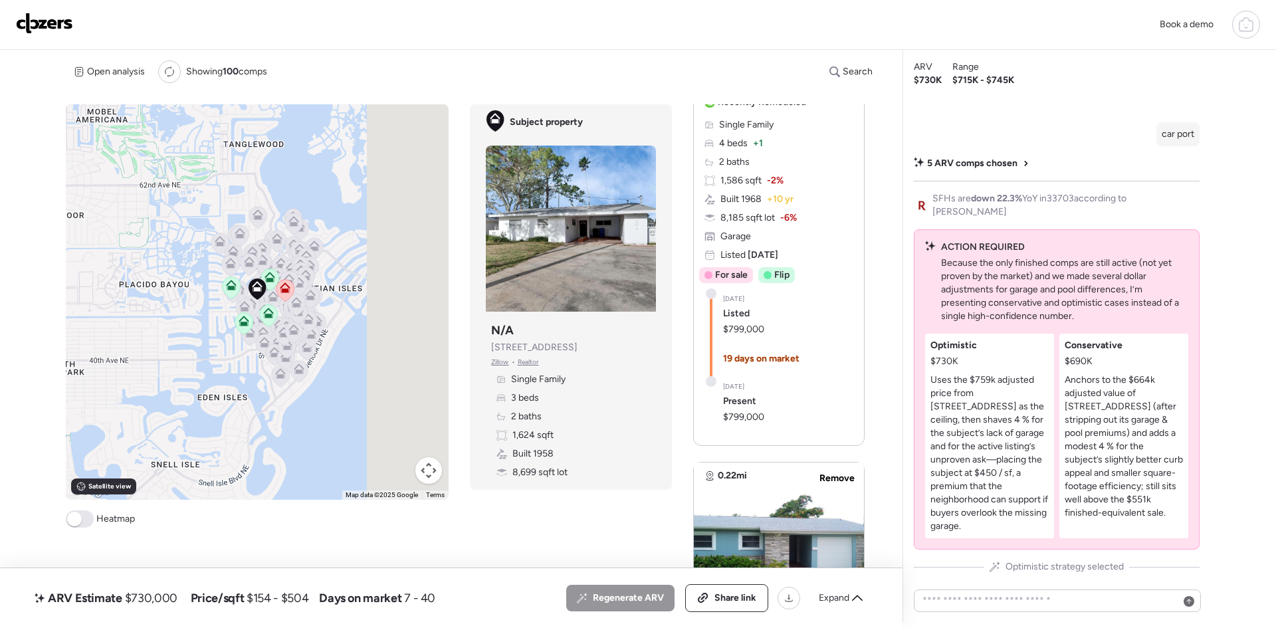
drag, startPoint x: 598, startPoint y: 346, endPoint x: 485, endPoint y: 346, distance: 113.7
click at [486, 346] on div "Subject property N/A [STREET_ADDRESS][GEOGRAPHIC_DATA] • Realtor Single Family …" at bounding box center [571, 401] width 170 height 168
copy span "[STREET_ADDRESS]"
